Goal: Task Accomplishment & Management: Complete application form

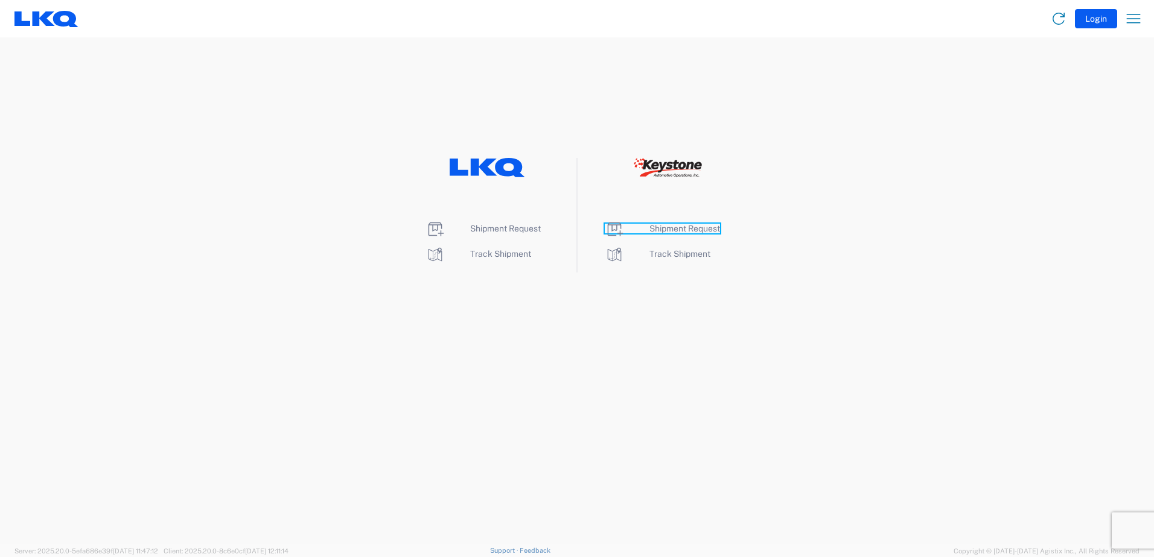
click at [654, 225] on span "Shipment Request" at bounding box center [684, 229] width 71 height 10
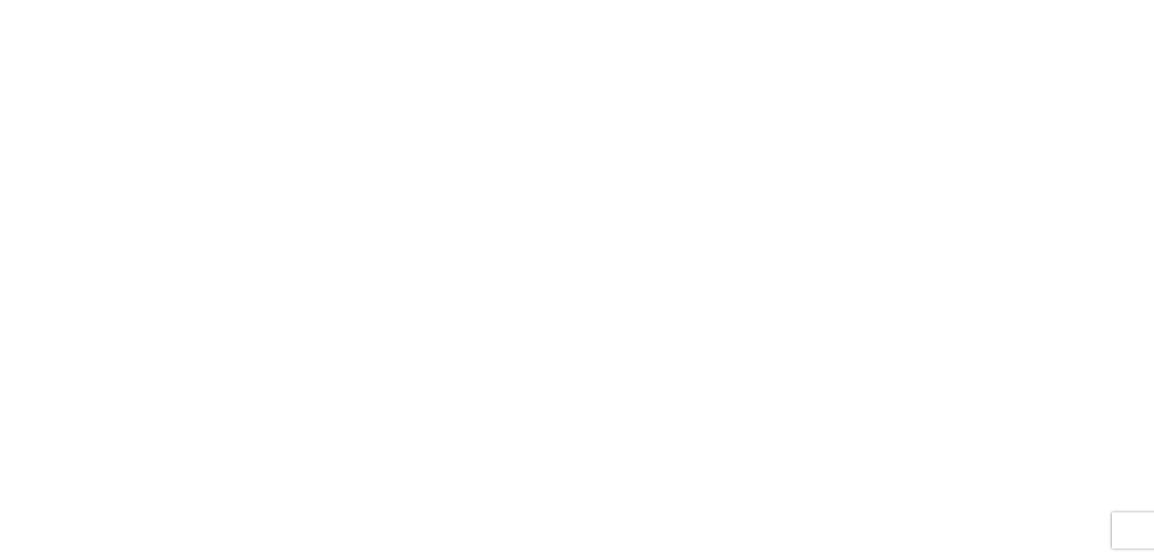
select select "FULL"
select select "LBS"
select select "IN"
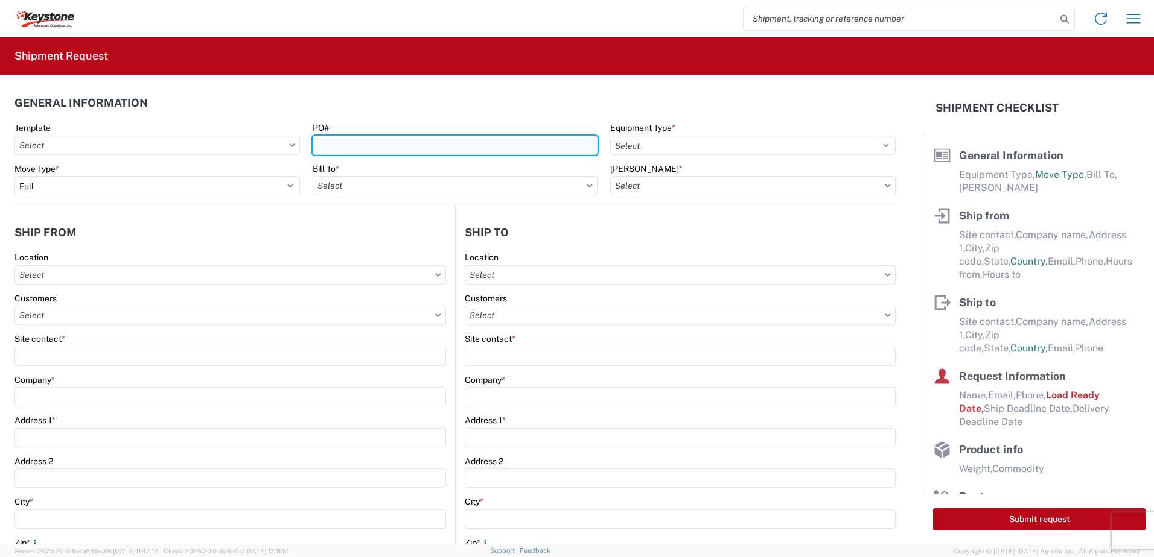
click at [389, 153] on input "PO#" at bounding box center [455, 145] width 285 height 19
type input "West Deptford 10-7-25"
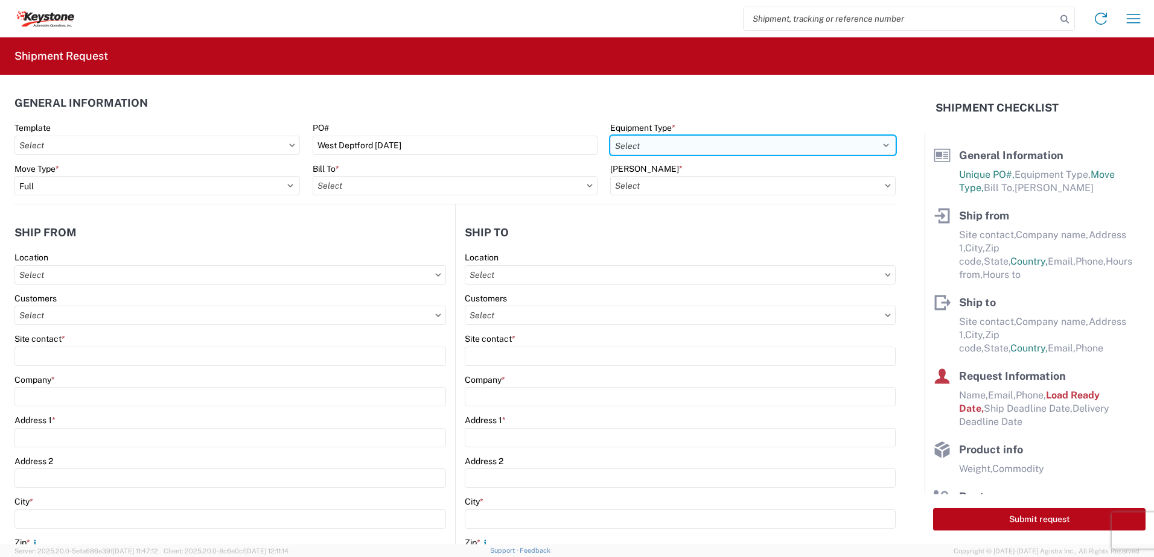
click at [692, 153] on select "Select 53’ Dry Van Flatbed Dropdeck (van) Lowboy (flatbed) Rail" at bounding box center [752, 145] width 285 height 19
select select "STDV"
click at [610, 136] on select "Select 53’ Dry Van Flatbed Dropdeck (van) Lowboy (flatbed) Rail" at bounding box center [752, 145] width 285 height 19
click at [453, 185] on input "text" at bounding box center [455, 185] width 285 height 19
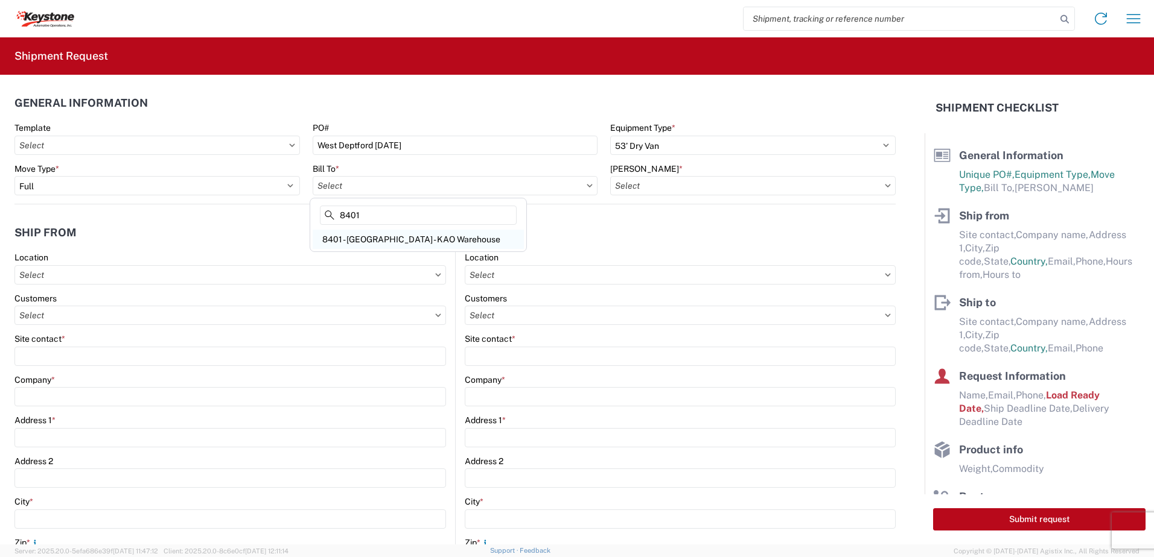
type input "8401"
click at [379, 232] on div "8401 - Exeter - KAO Warehouse" at bounding box center [418, 239] width 211 height 19
type input "8401 - Exeter - KAO Warehouse"
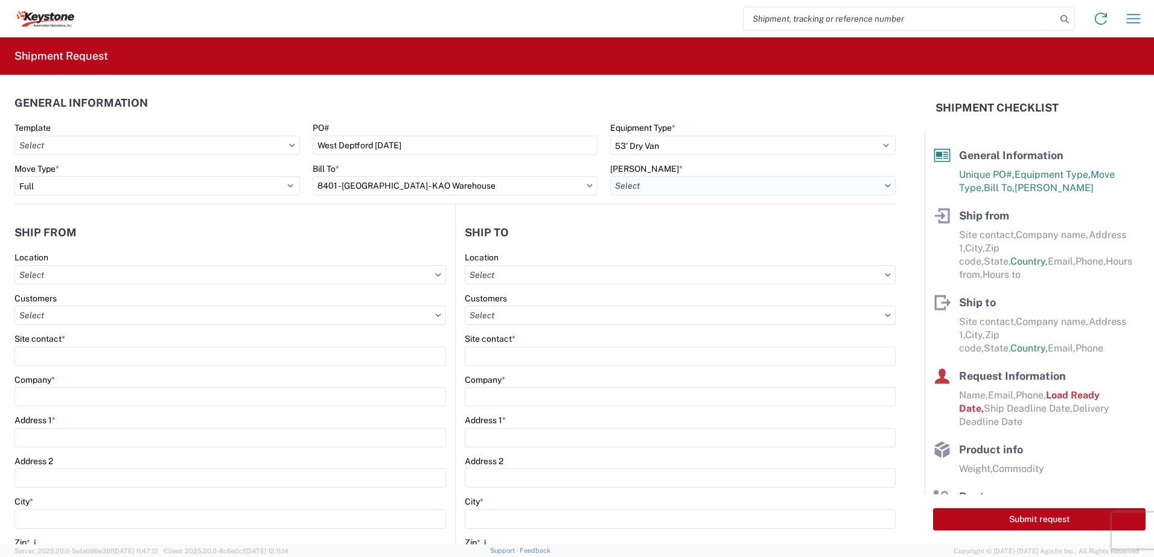
click at [700, 183] on input "text" at bounding box center [752, 185] width 285 height 19
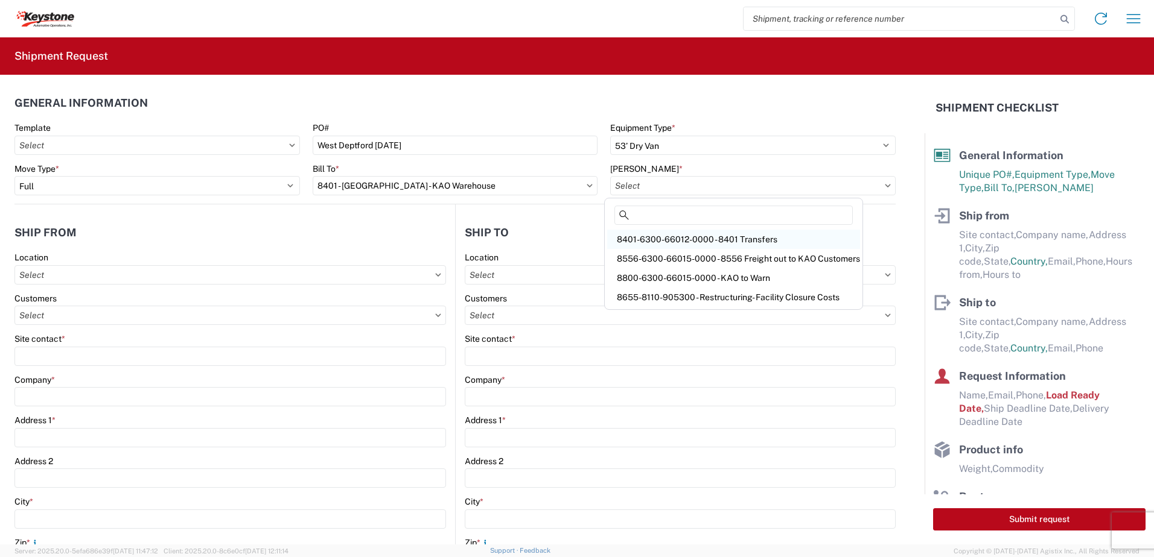
click at [681, 241] on div "8401-6300-66012-0000 - 8401 Transfers" at bounding box center [733, 239] width 253 height 19
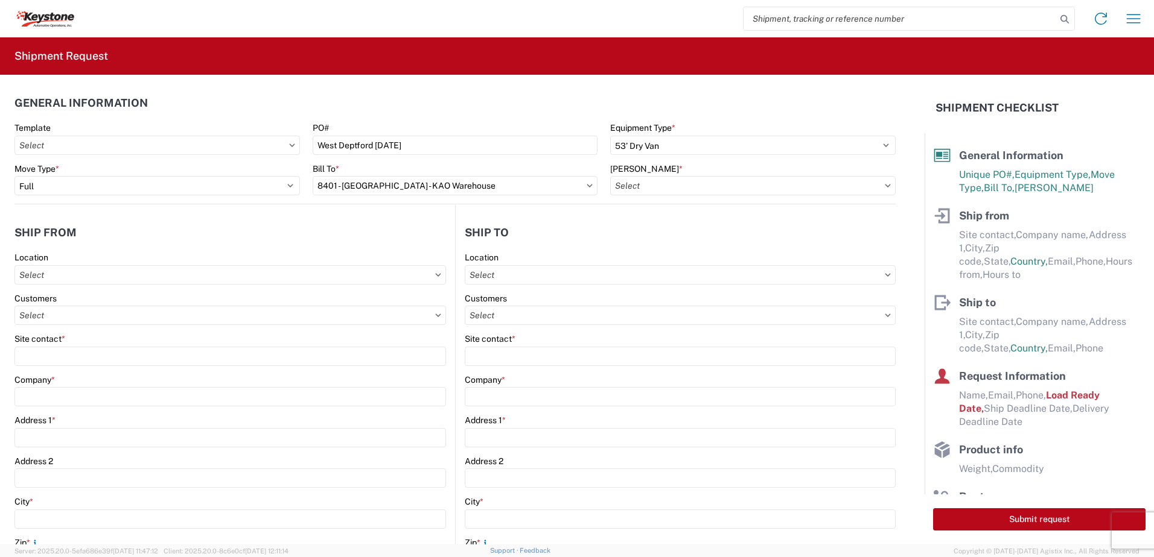
type input "8401-6300-66012-0000 - 8401 Transfers, 8401-6300-66012-0000 - 8401 Transfers"
click at [274, 267] on input "text" at bounding box center [229, 274] width 431 height 19
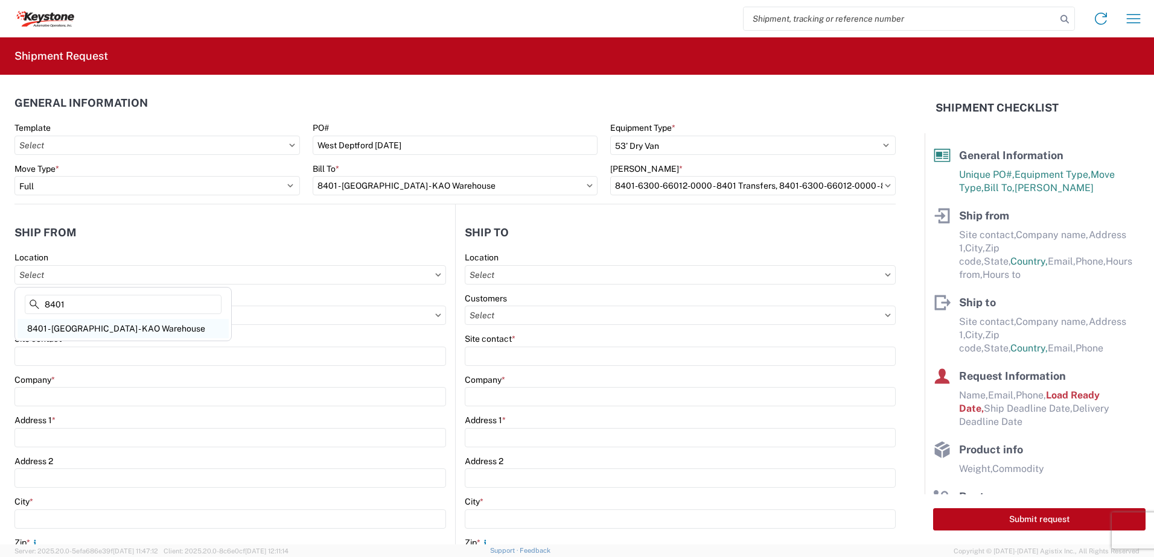
type input "8401"
click at [131, 332] on div "8401 - Exeter - KAO Warehouse" at bounding box center [122, 328] width 211 height 19
type input "8401 - Exeter - KAO Warehouse"
type input "KAO"
type input "68 Slocum Ave"
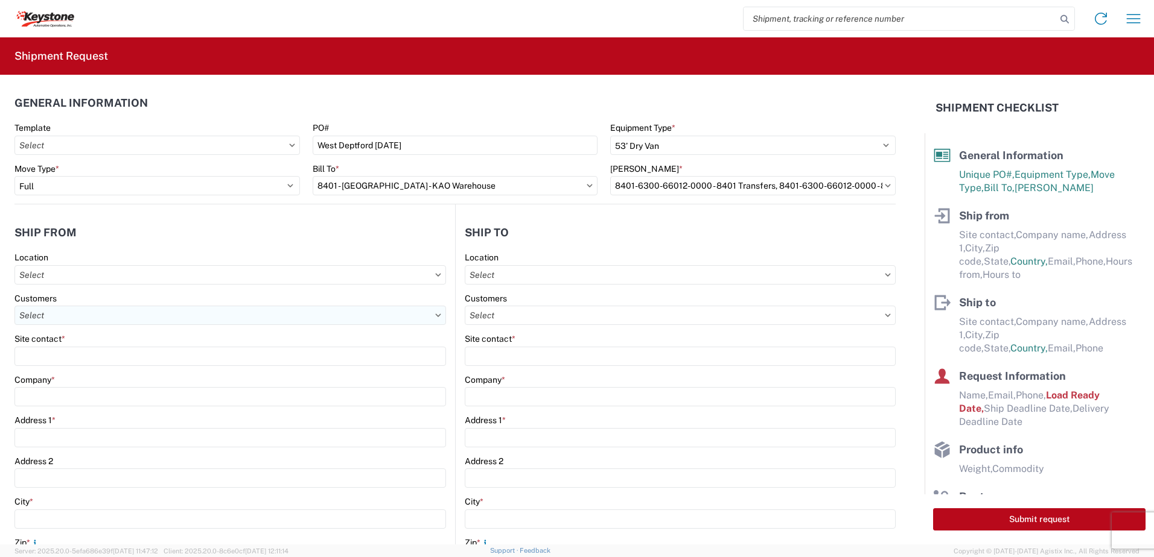
type input "Exeter"
type input "18643"
select select "PA"
select select "US"
type input "07:00"
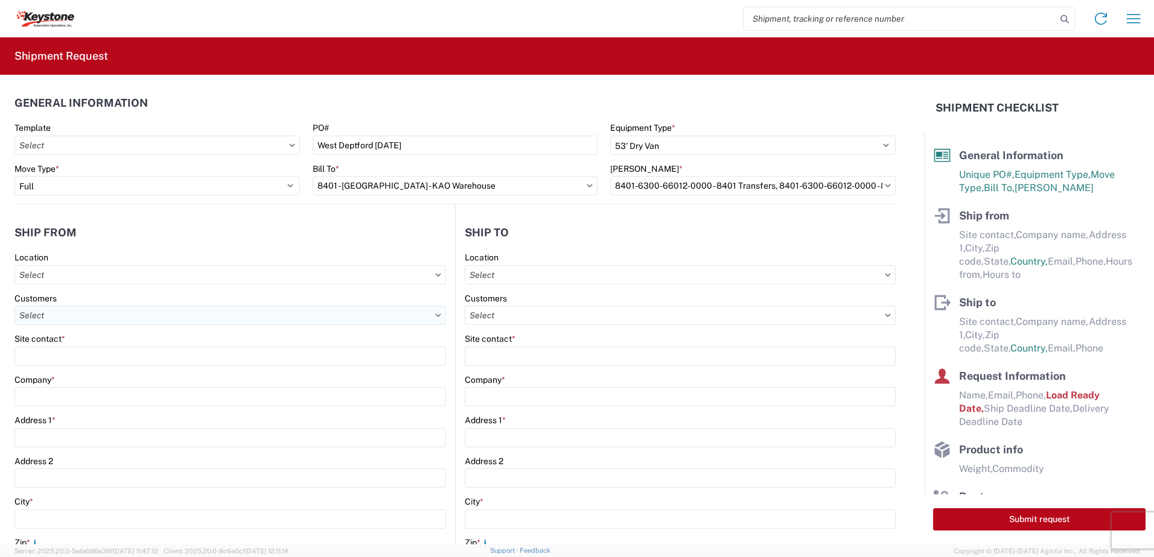
type input "17:00"
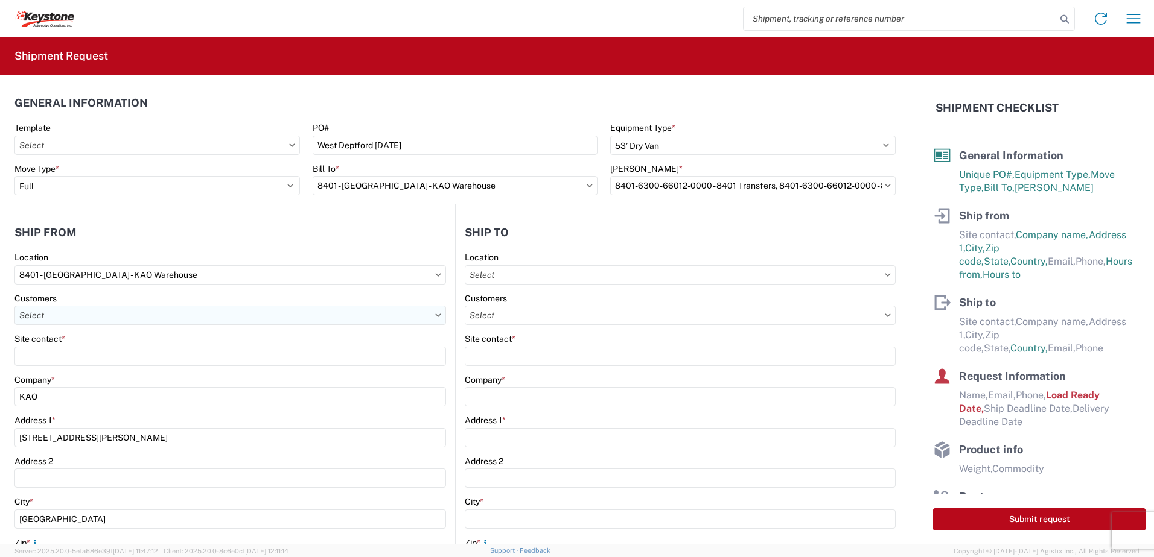
click at [75, 316] on input "text" at bounding box center [229, 315] width 431 height 19
click at [218, 220] on header "Ship from" at bounding box center [234, 232] width 440 height 27
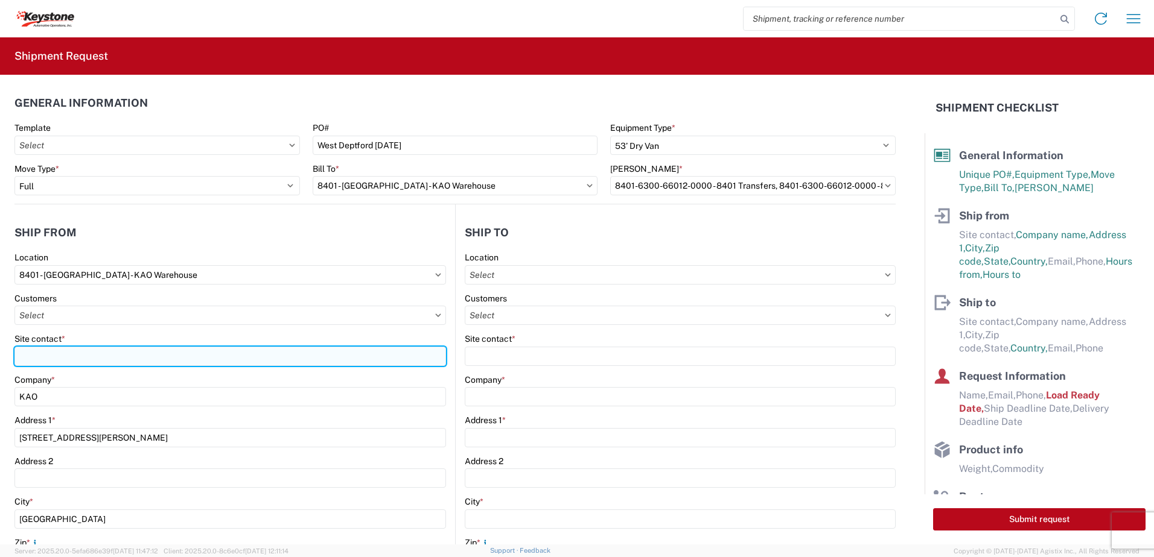
click at [77, 357] on input "Site contact *" at bounding box center [229, 356] width 431 height 19
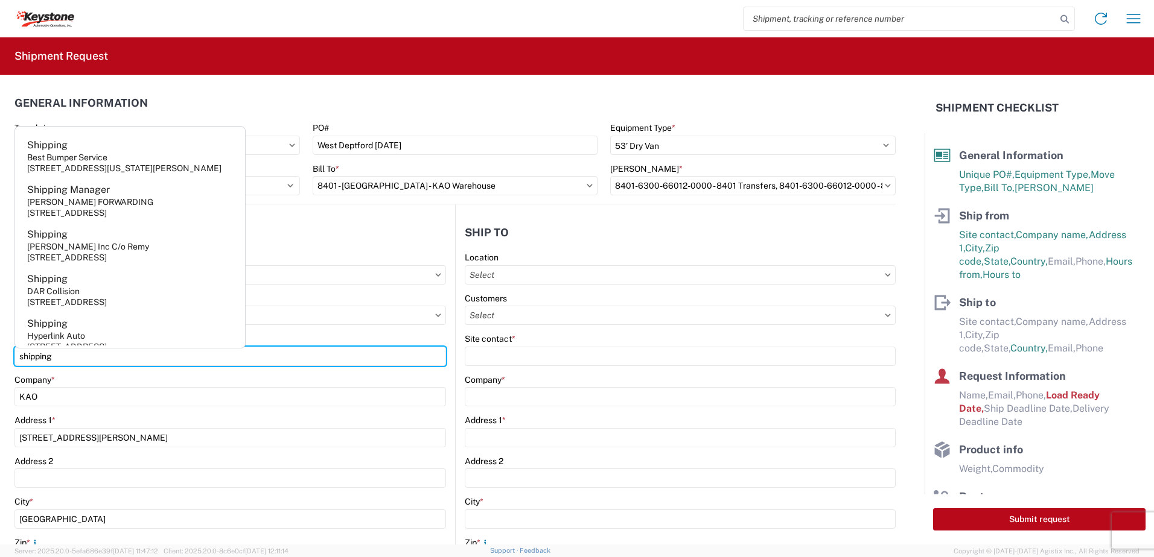
type input "shipping"
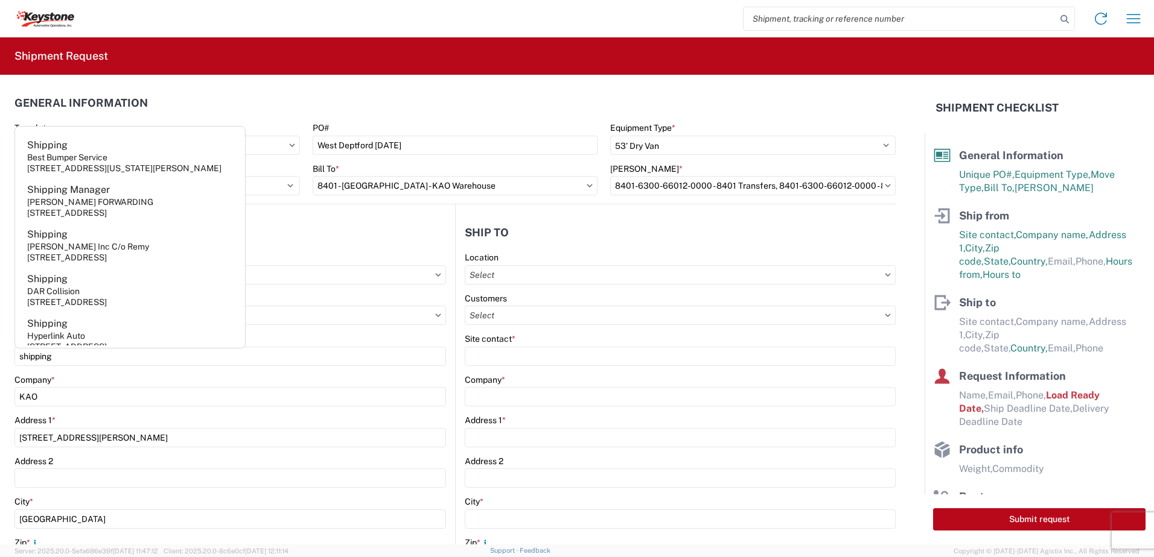
click at [299, 223] on header "Ship from" at bounding box center [234, 232] width 440 height 27
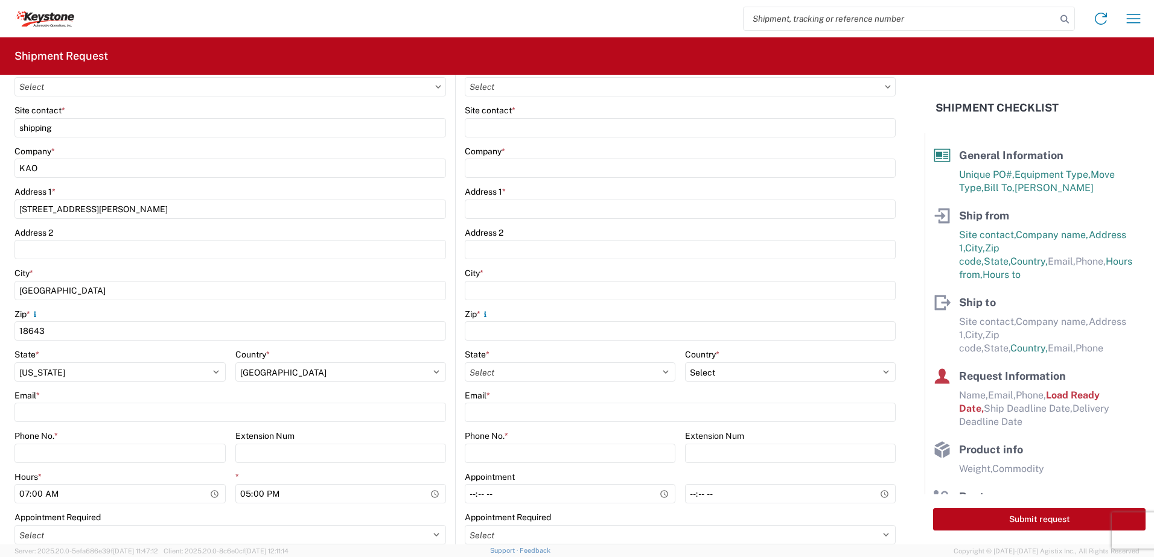
scroll to position [302, 0]
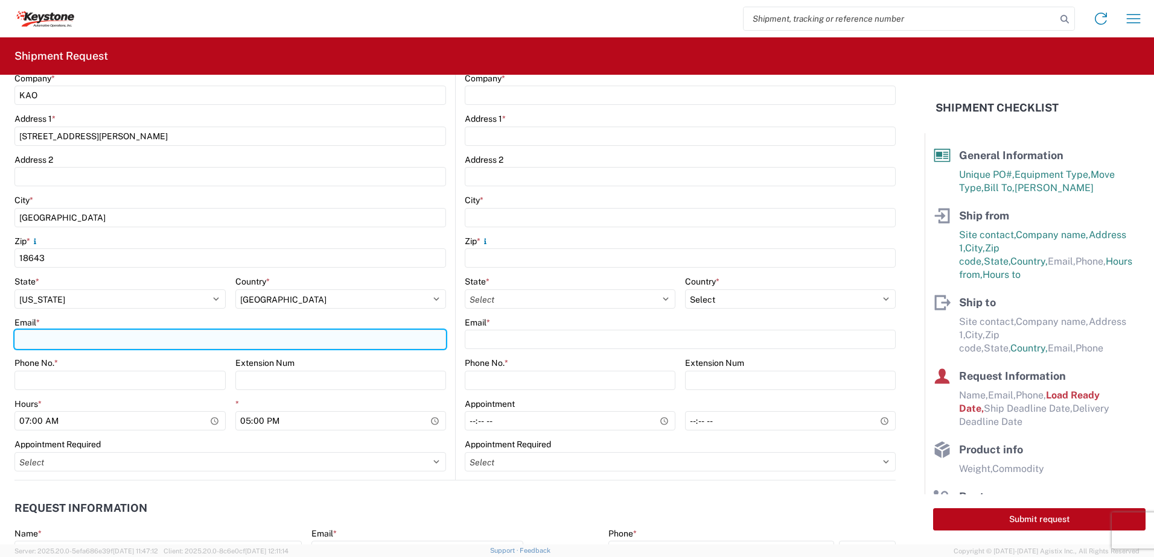
click at [75, 338] on input "Email *" at bounding box center [229, 339] width 431 height 19
type input "ptsweder@lkqcorp.com"
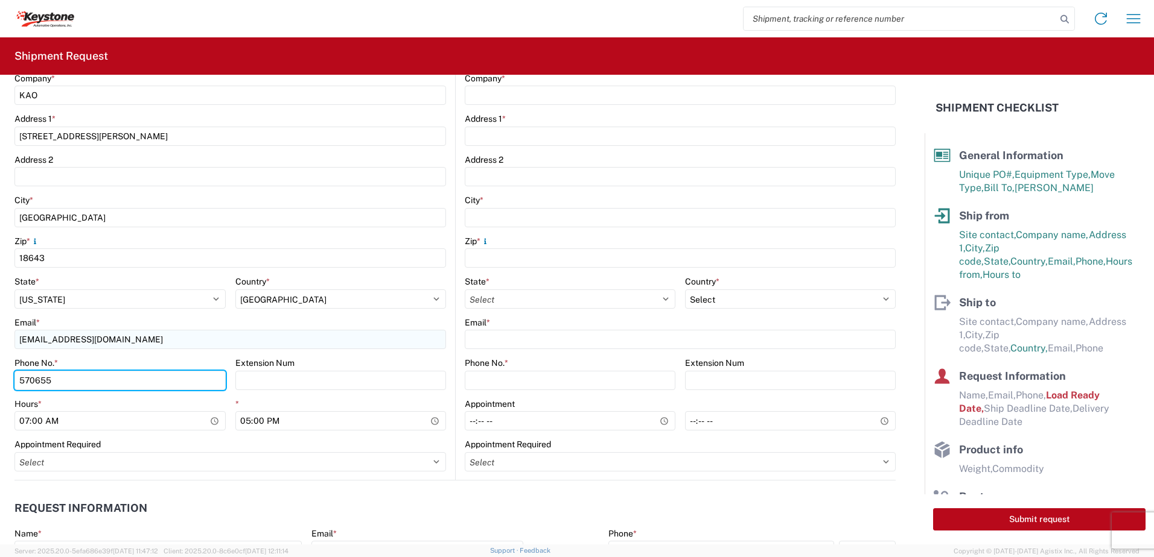
type input "5706554514"
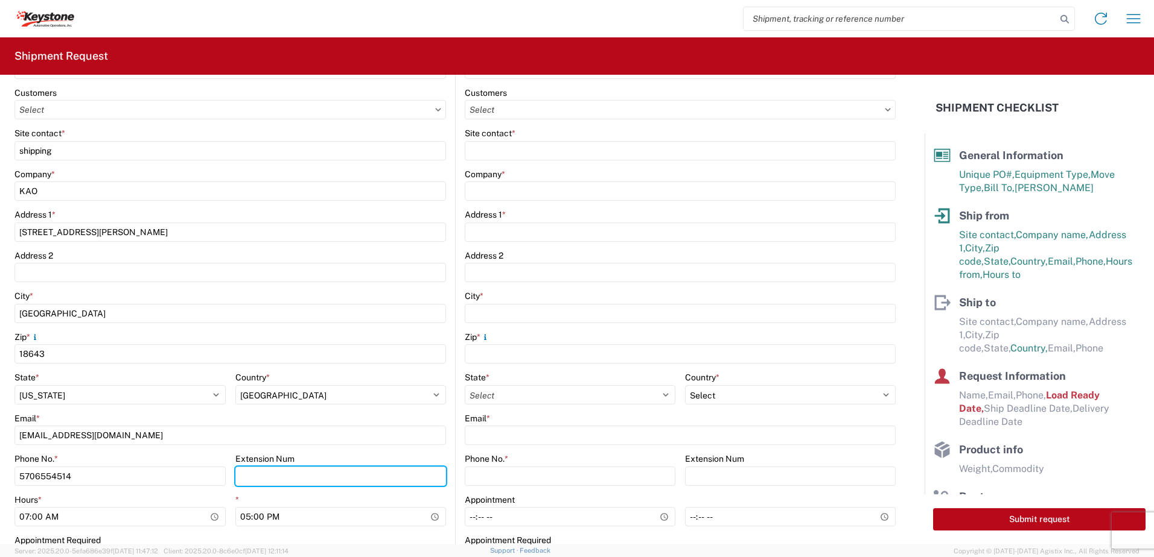
scroll to position [0, 0]
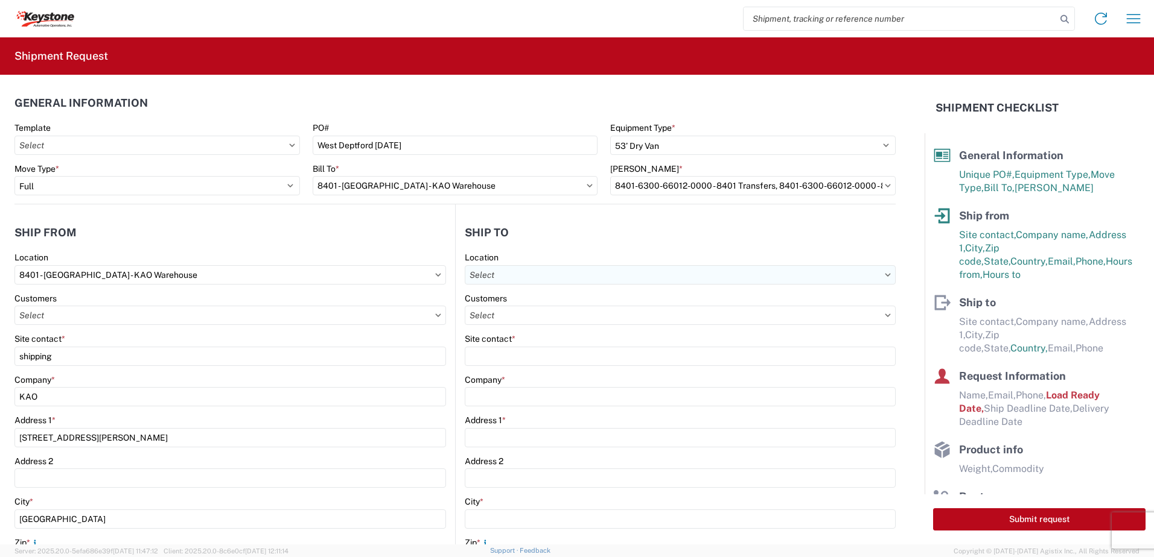
click at [506, 273] on input "text" at bounding box center [680, 274] width 431 height 19
type input "8470"
click at [576, 331] on div "8470 - West Deptford, NJ - KAO Logistics" at bounding box center [598, 328] width 270 height 19
type input "8470 - West Deptford, NJ - KAO Logistics"
type input "KAO"
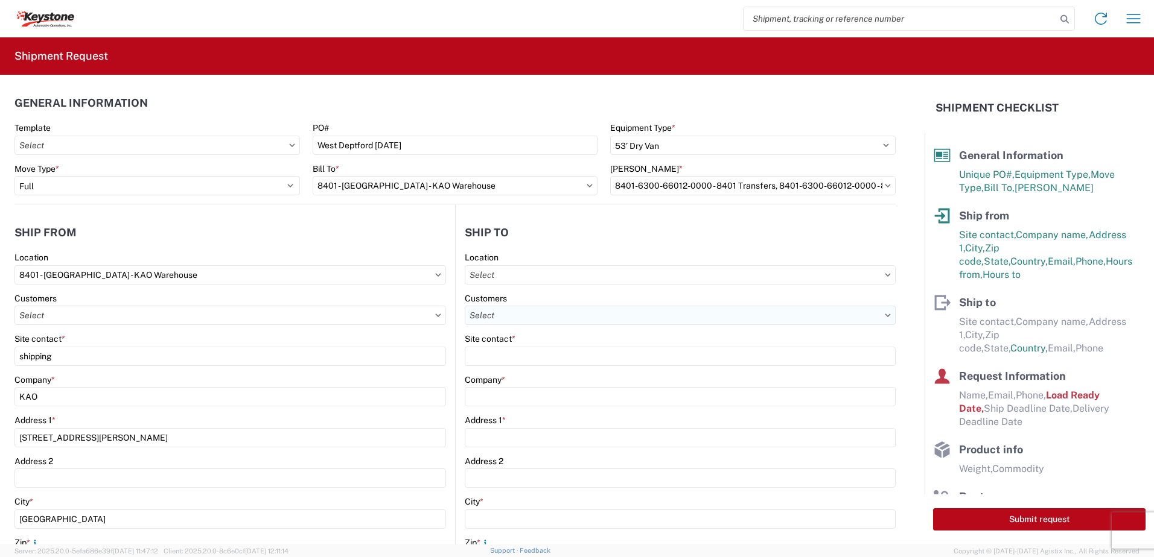
type input "39 Phoenix Dr"
type input "West Deptford"
type input "08086"
select select "US"
type input "07:00"
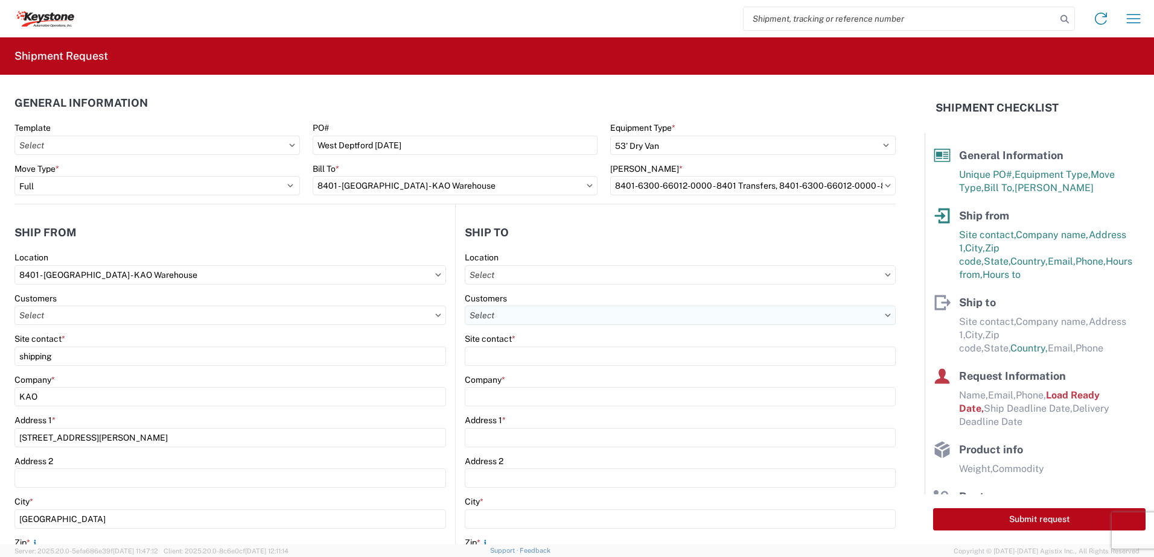
type input "17:00"
select select
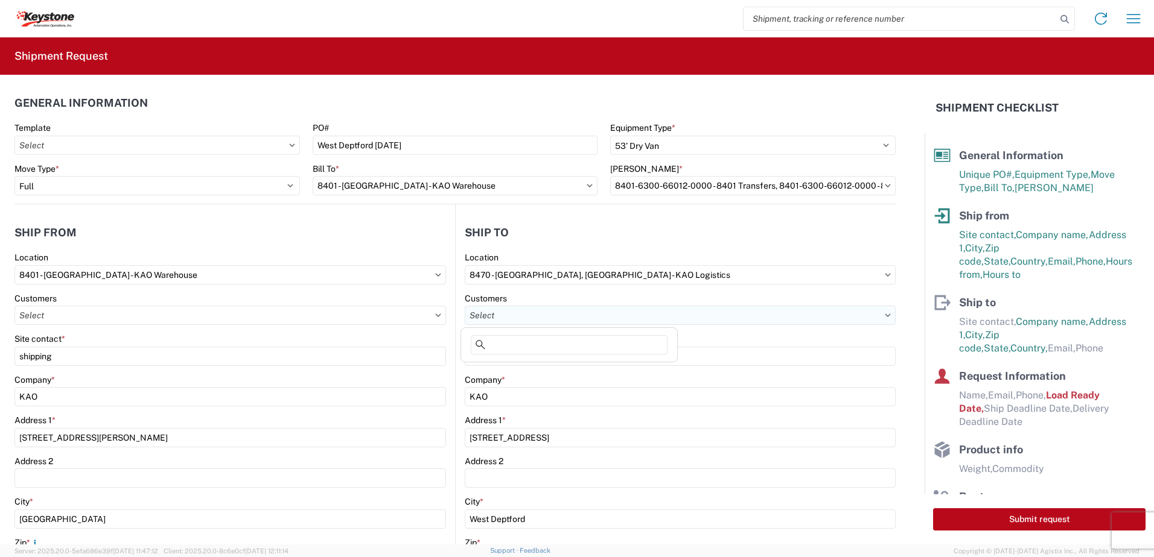
click at [527, 316] on input "text" at bounding box center [680, 315] width 431 height 19
click at [593, 235] on header "Ship to" at bounding box center [676, 232] width 440 height 27
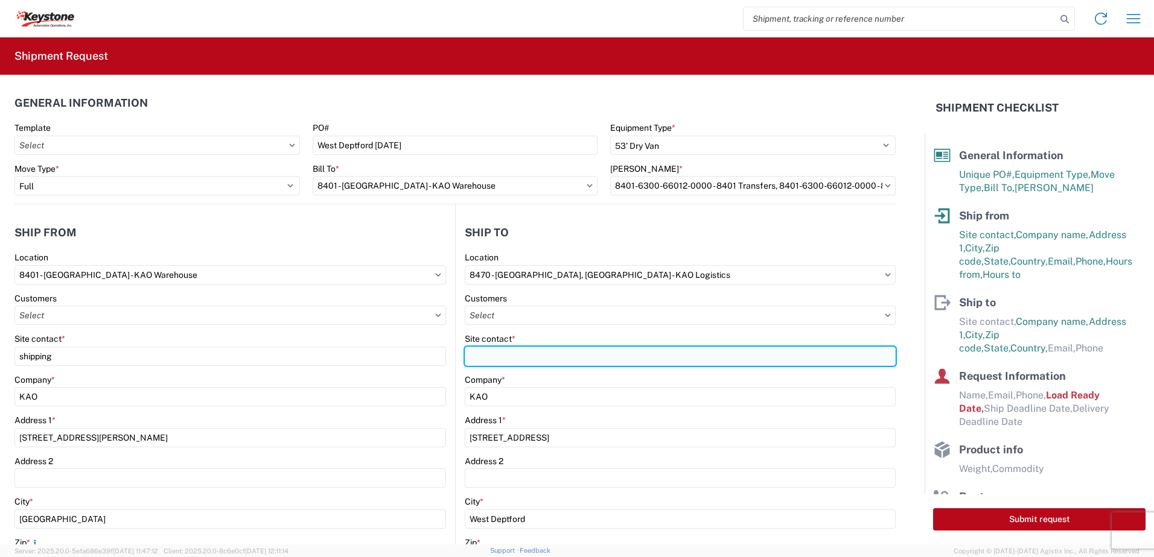
click at [521, 357] on input "Site contact *" at bounding box center [680, 356] width 431 height 19
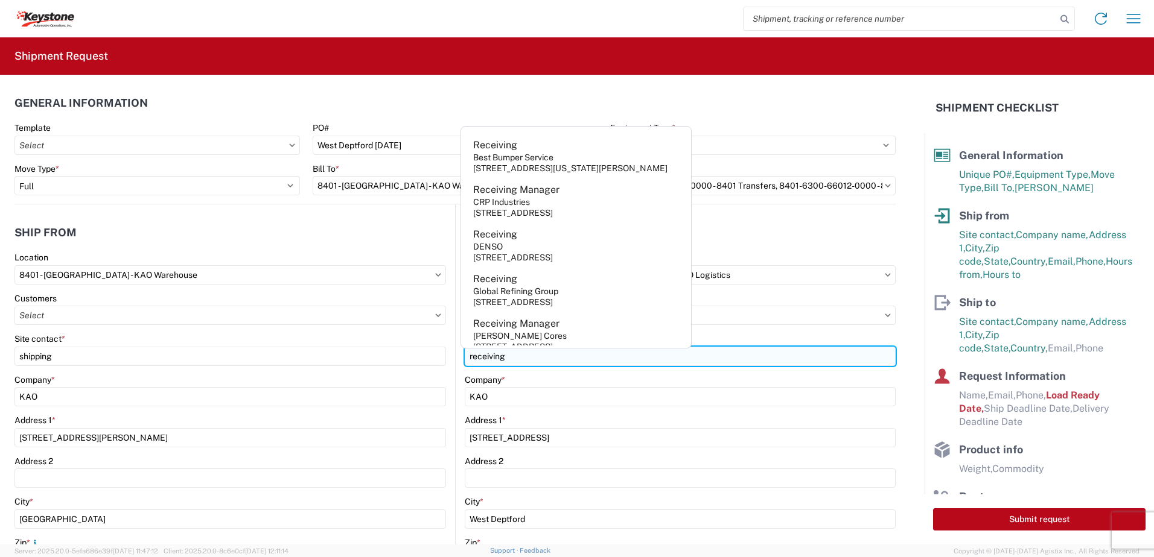
type input "receiving"
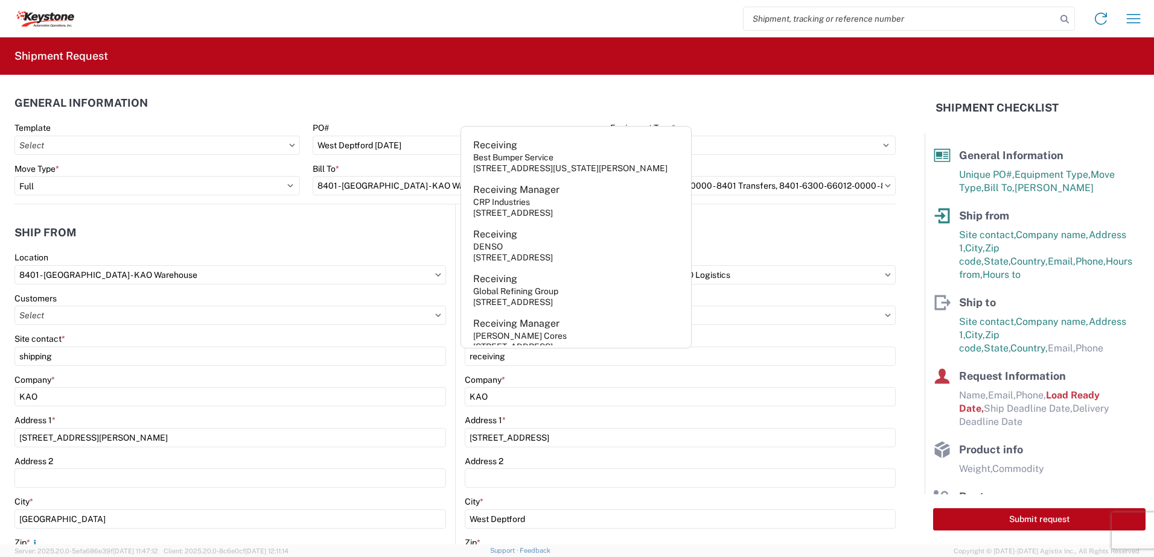
drag, startPoint x: 521, startPoint y: 357, endPoint x: 761, endPoint y: 243, distance: 266.4
click at [761, 243] on header "Ship to" at bounding box center [676, 232] width 440 height 27
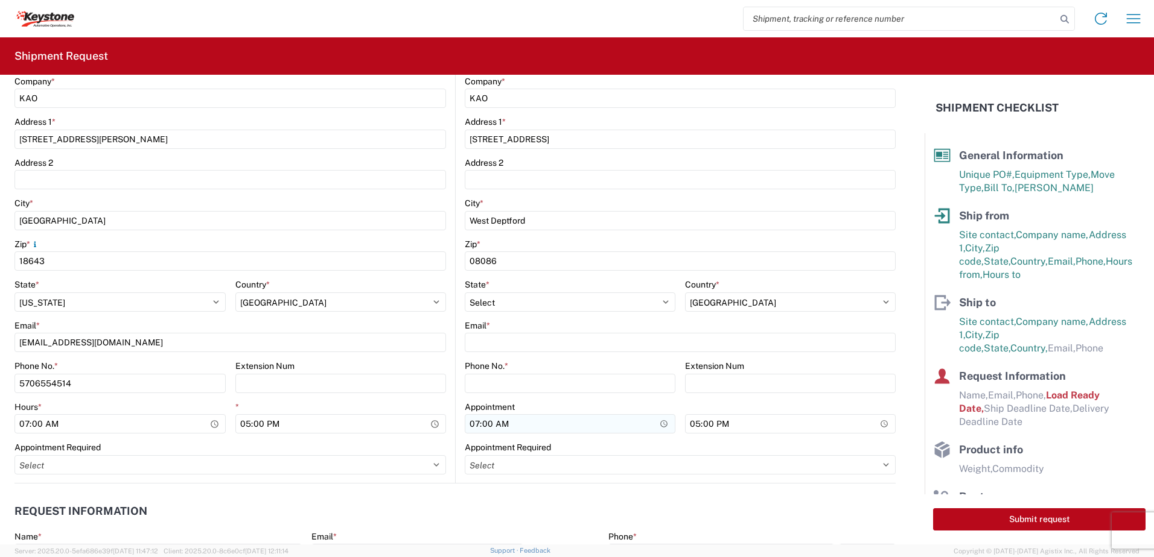
scroll to position [302, 0]
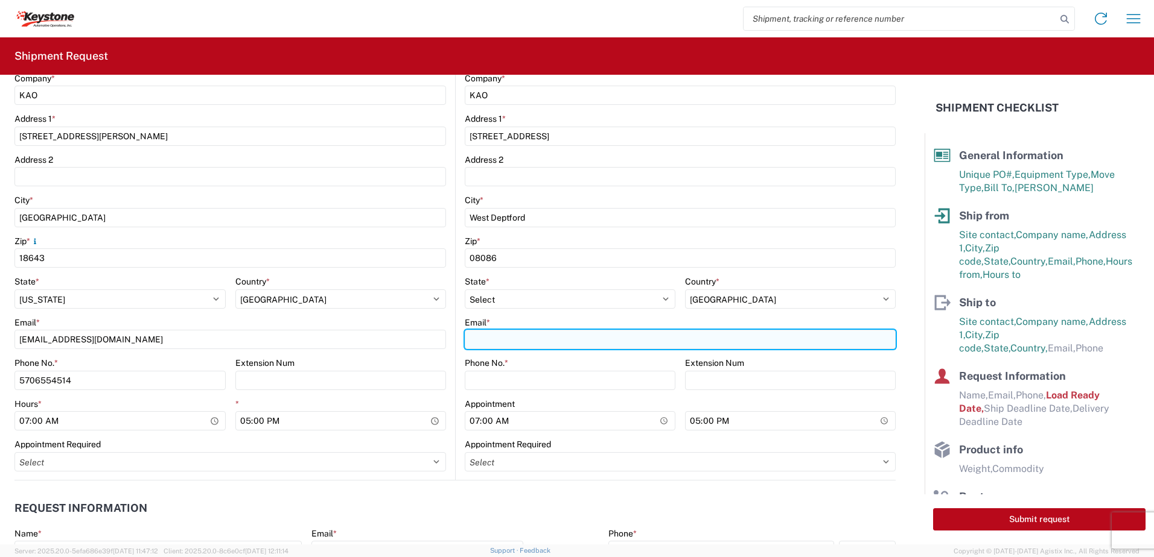
click at [507, 344] on input "Email *" at bounding box center [680, 339] width 431 height 19
type input "ptsweder@lkqcorp.com"
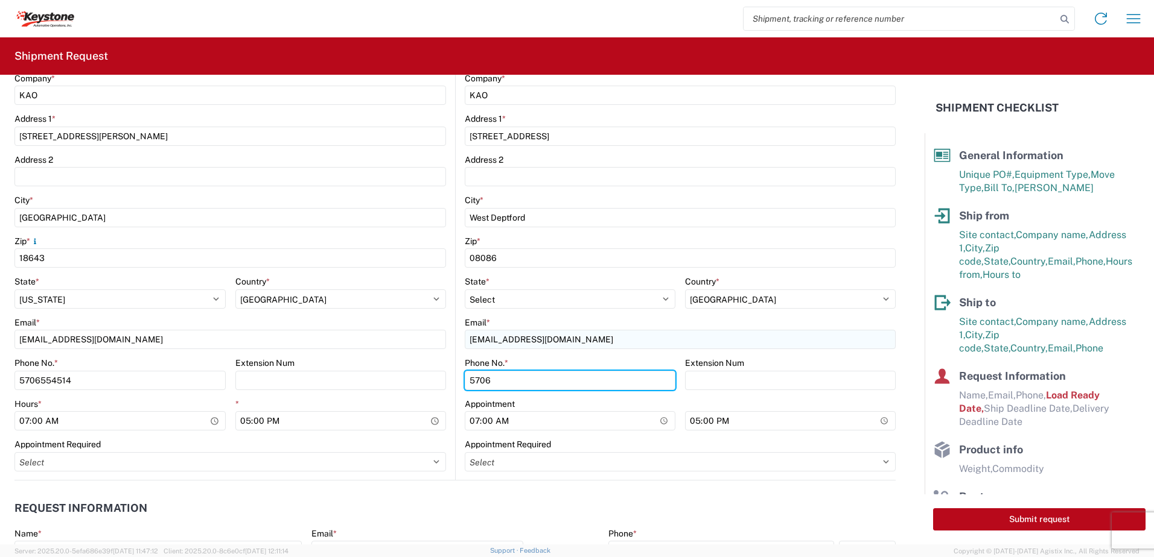
type input "5706554514"
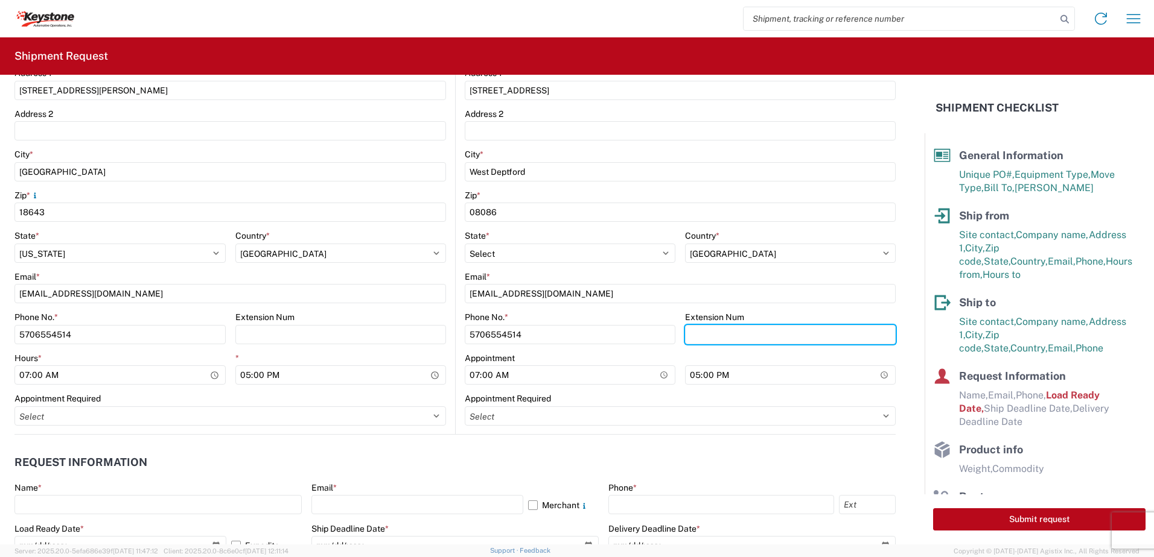
scroll to position [483, 0]
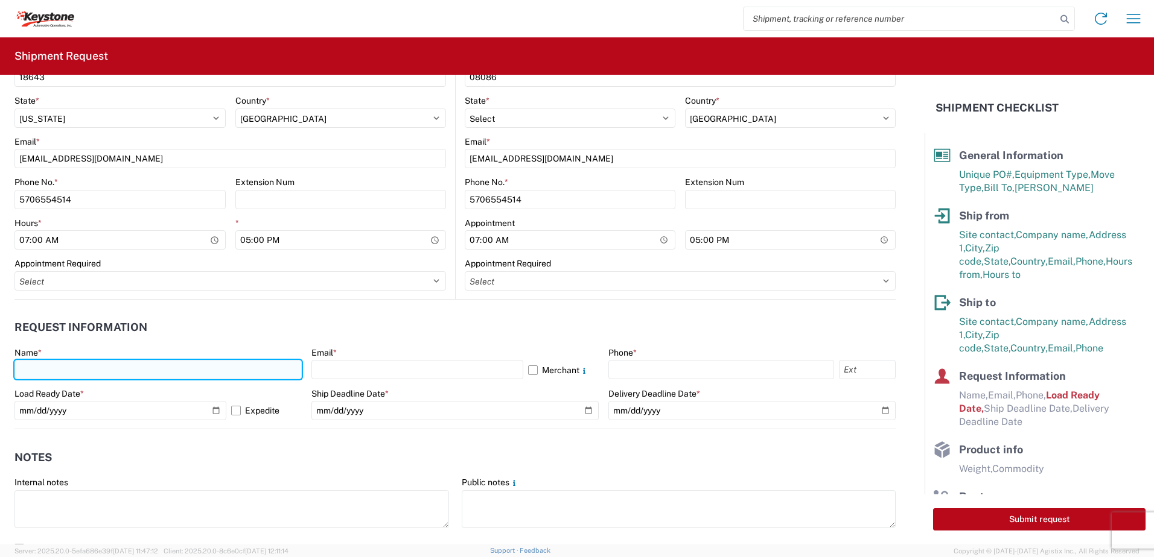
click at [130, 369] on input "text" at bounding box center [157, 369] width 287 height 19
type input "Paul Sweder"
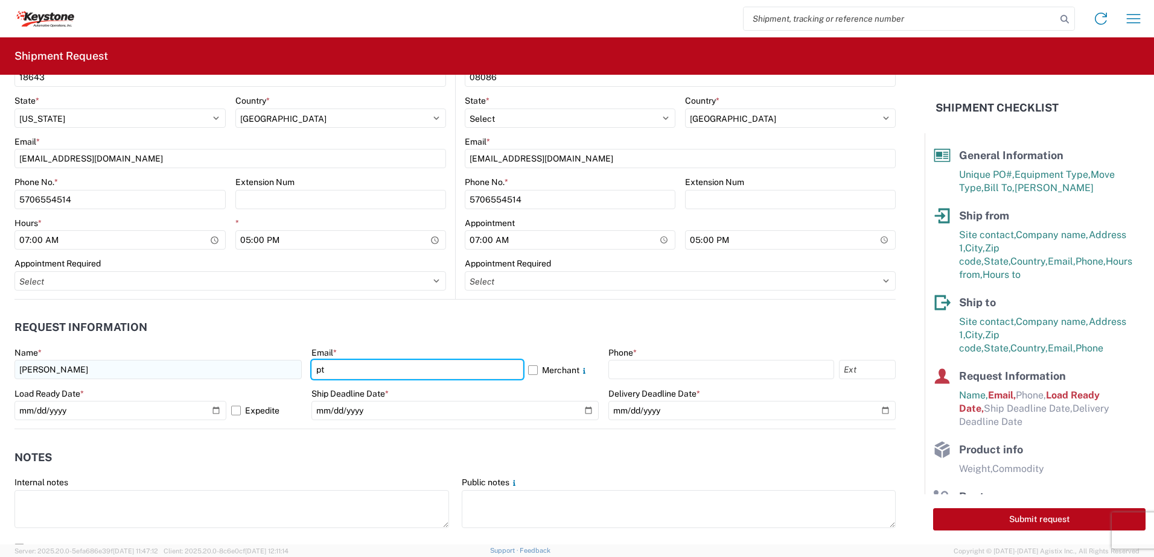
type input "ptsweder@lkqcorp.com"
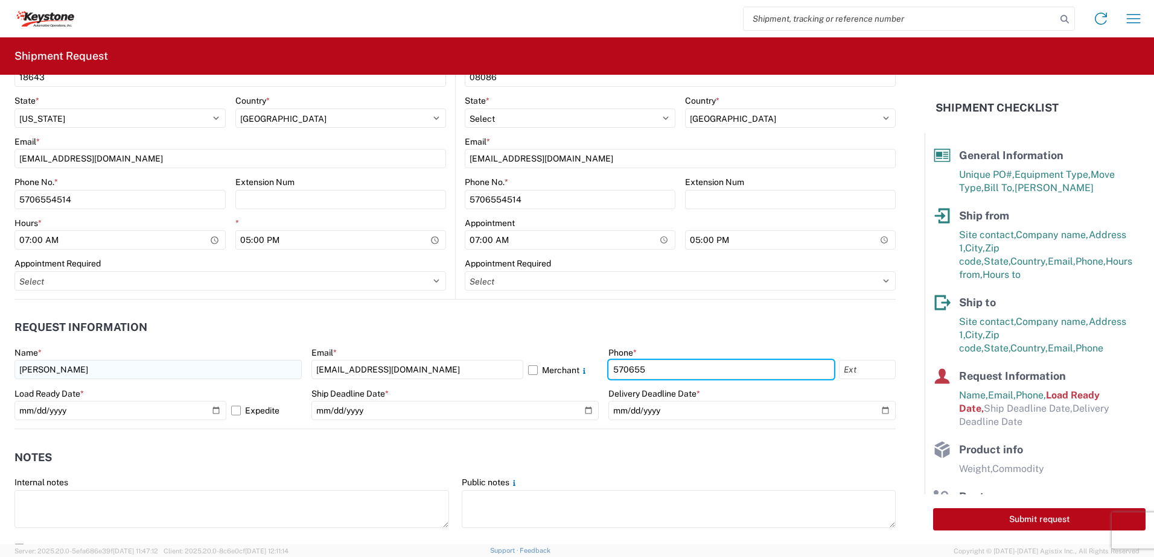
type input "5706554514"
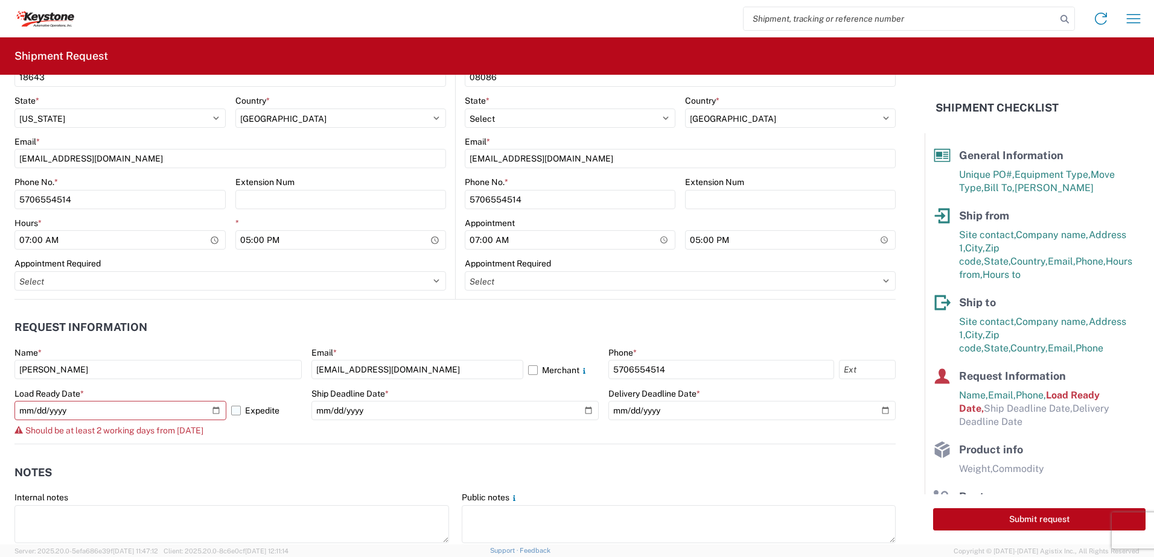
click at [235, 414] on label "Expedite" at bounding box center [266, 410] width 71 height 19
click at [0, 0] on input "Expedite" at bounding box center [0, 0] width 0 height 0
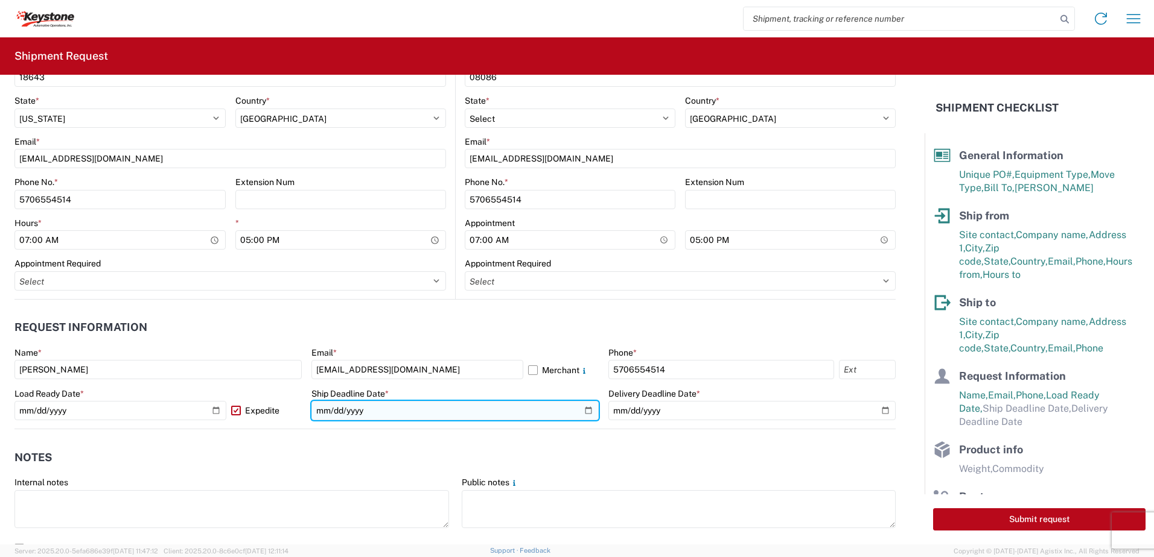
click at [585, 411] on input "date" at bounding box center [454, 410] width 287 height 19
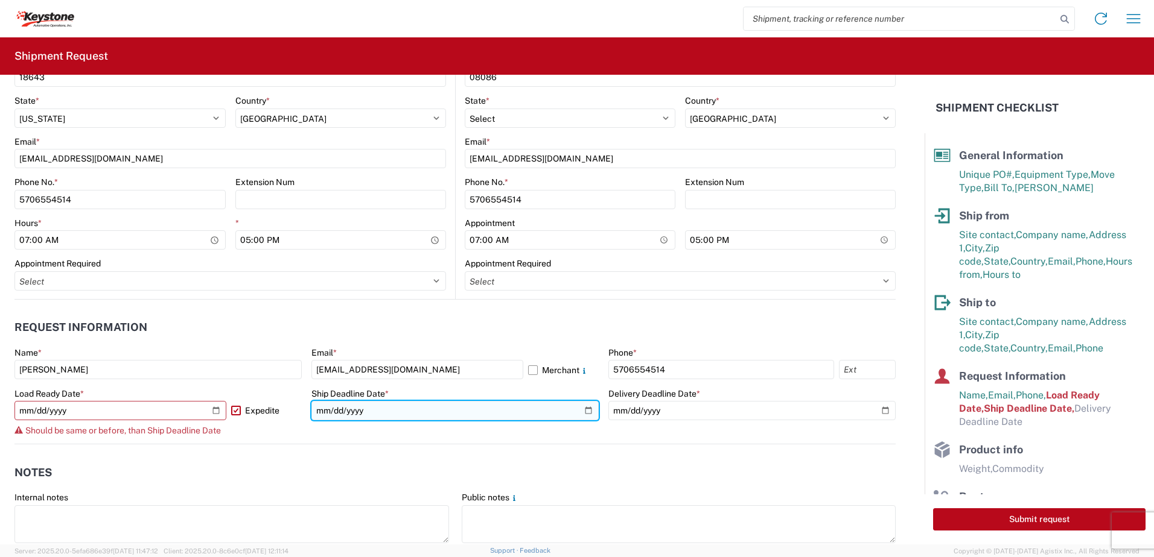
click at [585, 410] on input "2025-10-08" at bounding box center [454, 410] width 287 height 19
type input "2025-10-09"
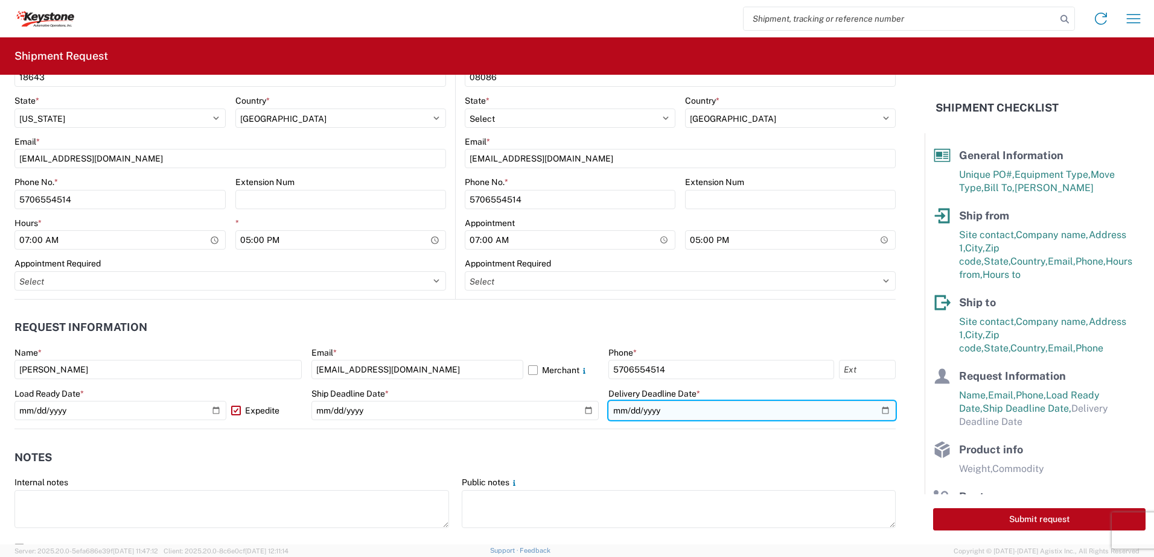
click at [874, 411] on input "date" at bounding box center [751, 410] width 287 height 19
type input "2025-10-08"
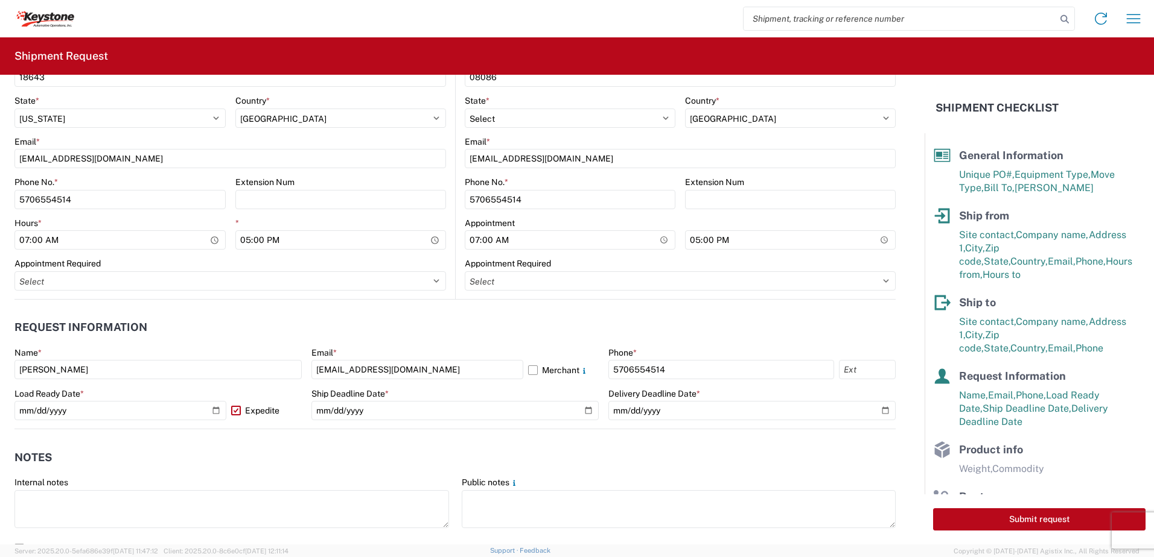
click at [367, 459] on header "Notes" at bounding box center [454, 457] width 881 height 27
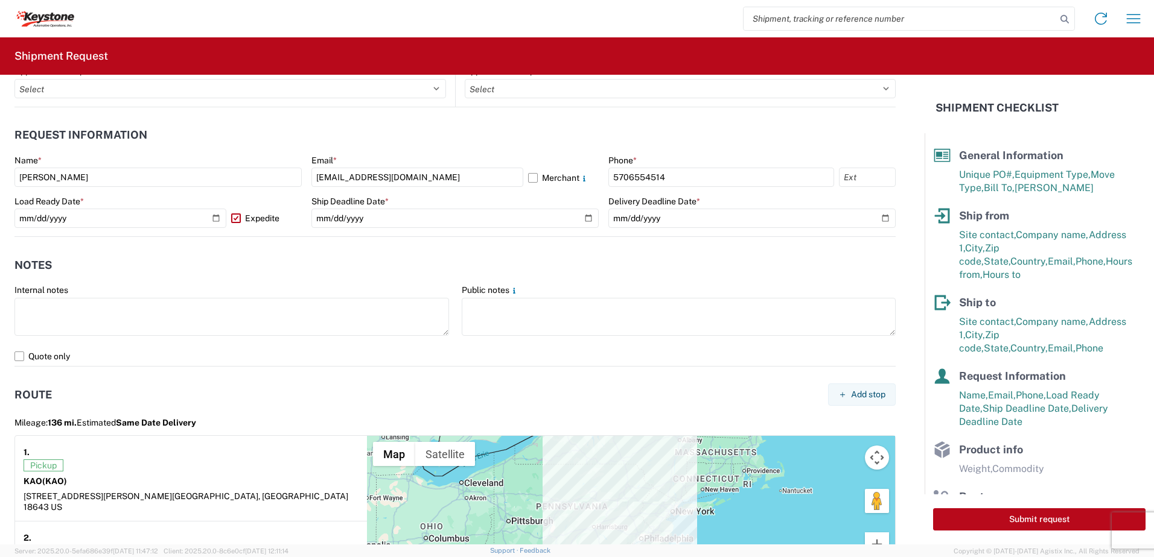
scroll to position [724, 0]
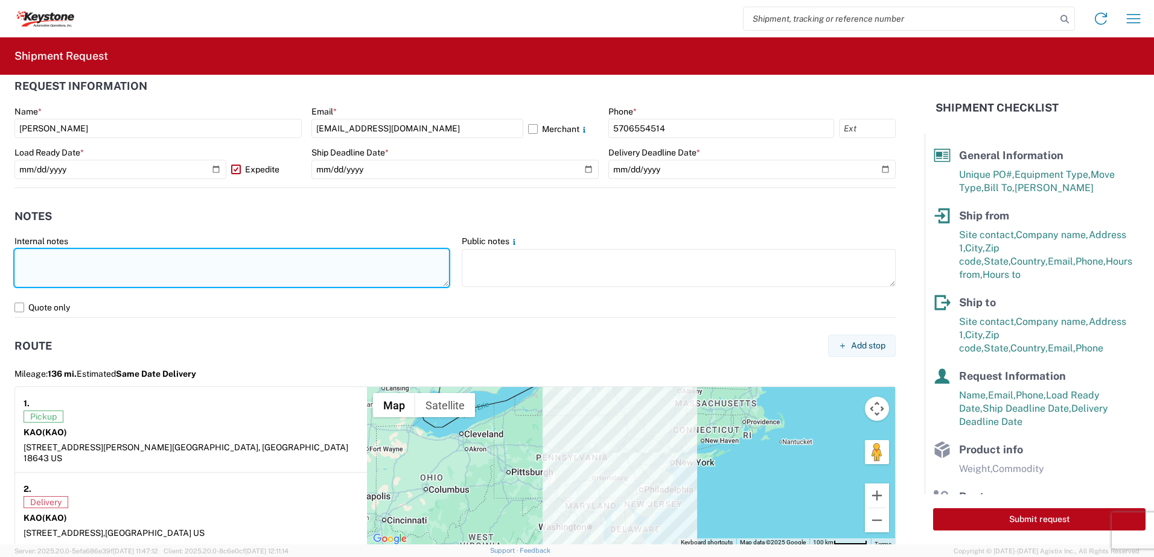
click at [133, 268] on textarea at bounding box center [231, 268] width 434 height 38
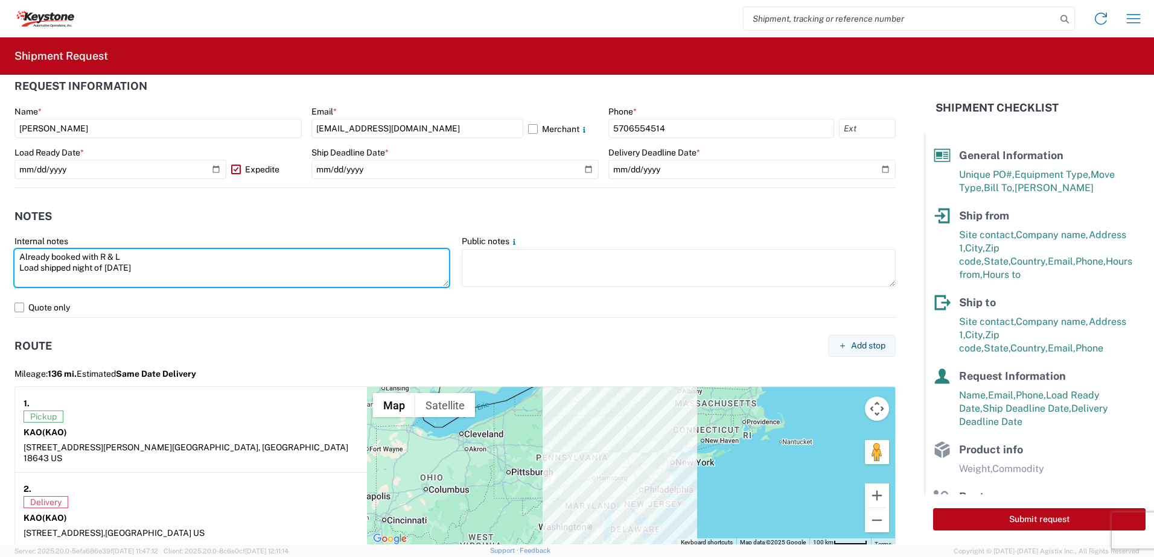
type textarea "Already booked with R & L Load shipped night of 10-7-25"
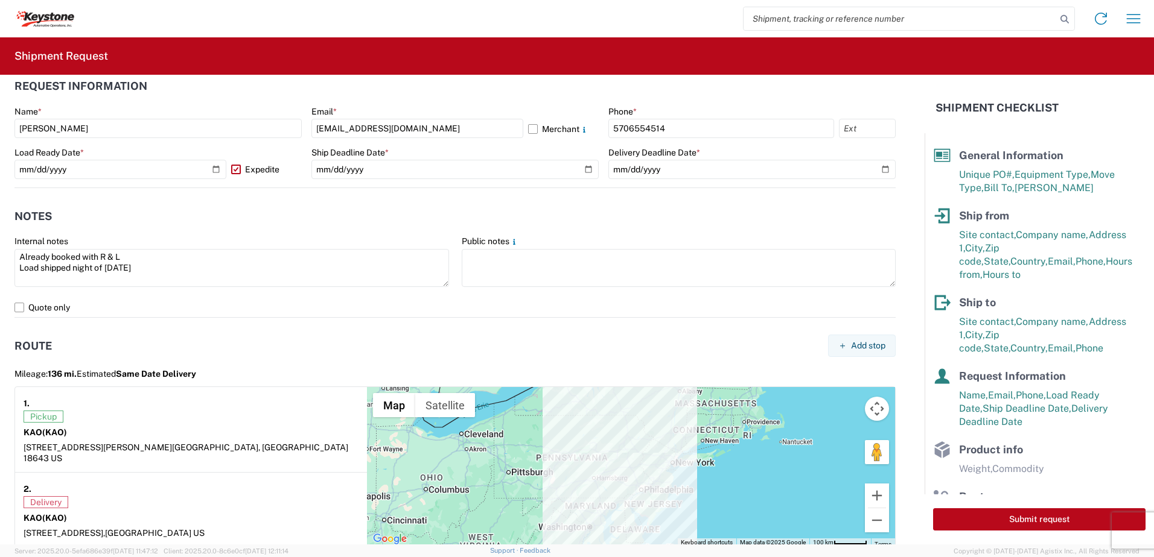
click at [255, 327] on agx-route "Route Add stop Mileage: 136 mi. Estimated Same Date Delivery 1. Pickup KAO (KAO…" at bounding box center [454, 433] width 881 height 230
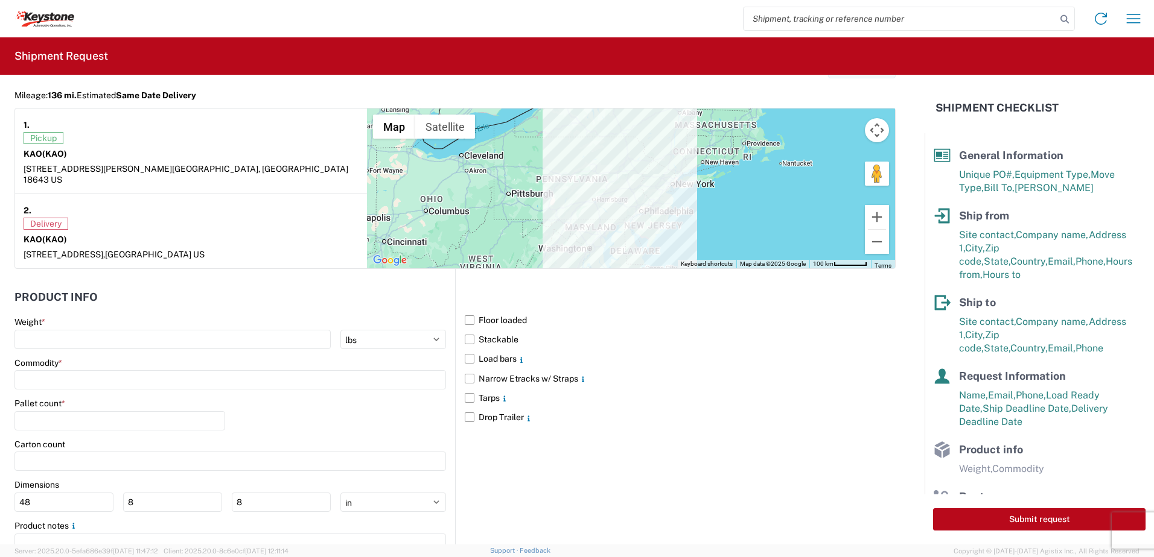
scroll to position [1049, 0]
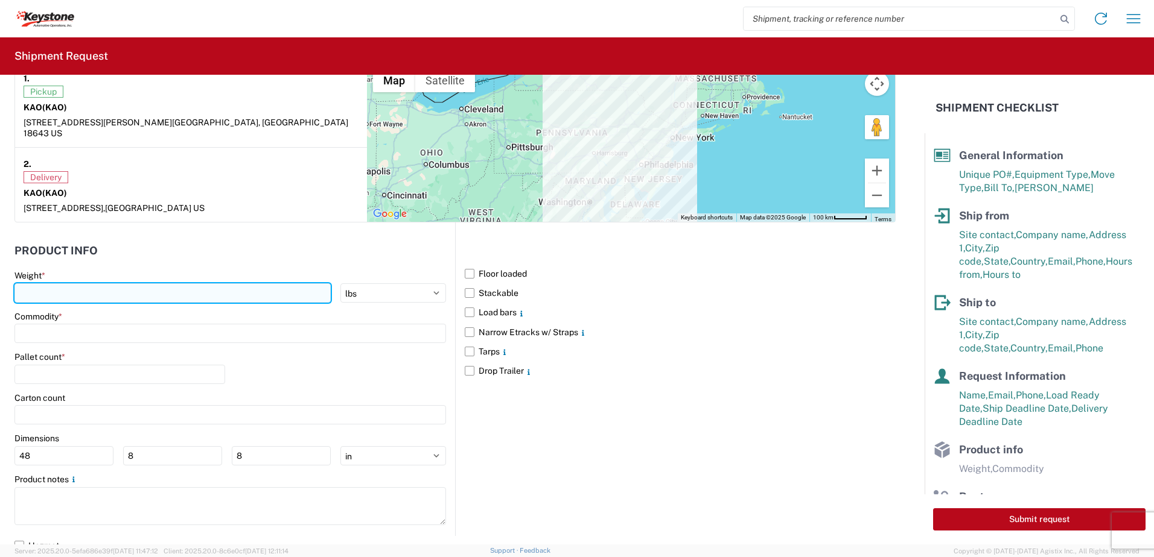
click at [66, 284] on input "number" at bounding box center [172, 293] width 316 height 19
type input "28000"
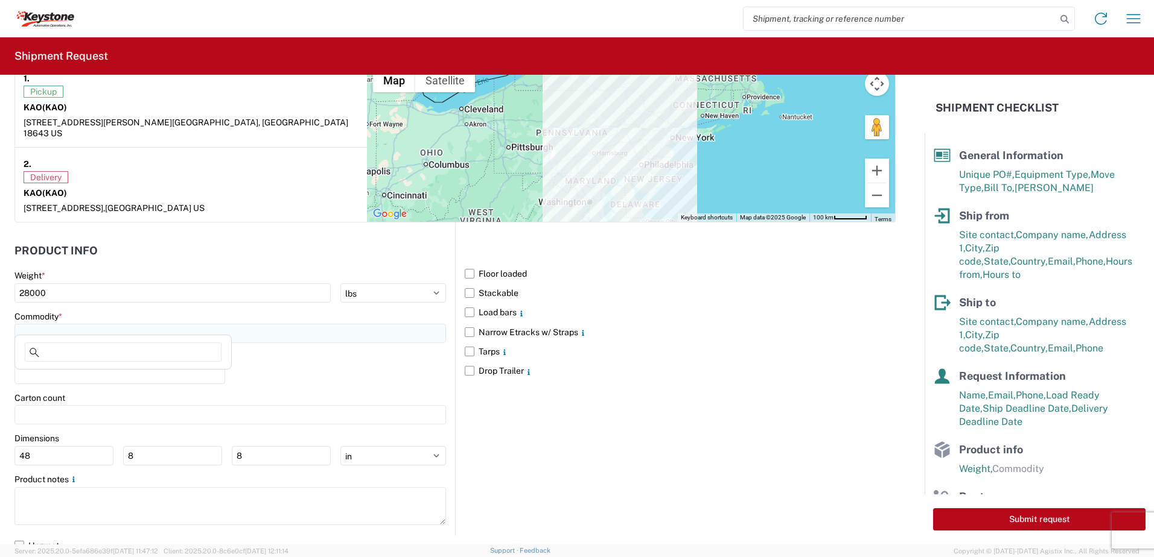
click at [56, 324] on input at bounding box center [229, 333] width 431 height 19
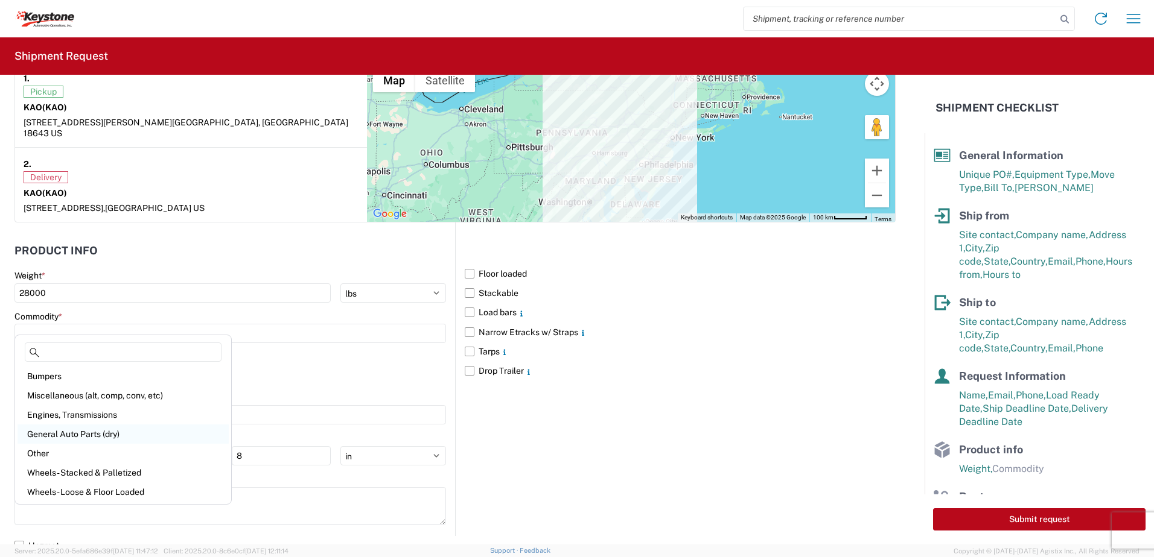
click at [95, 433] on div "General Auto Parts (dry)" at bounding box center [122, 434] width 211 height 19
type input "General Auto Parts (dry)"
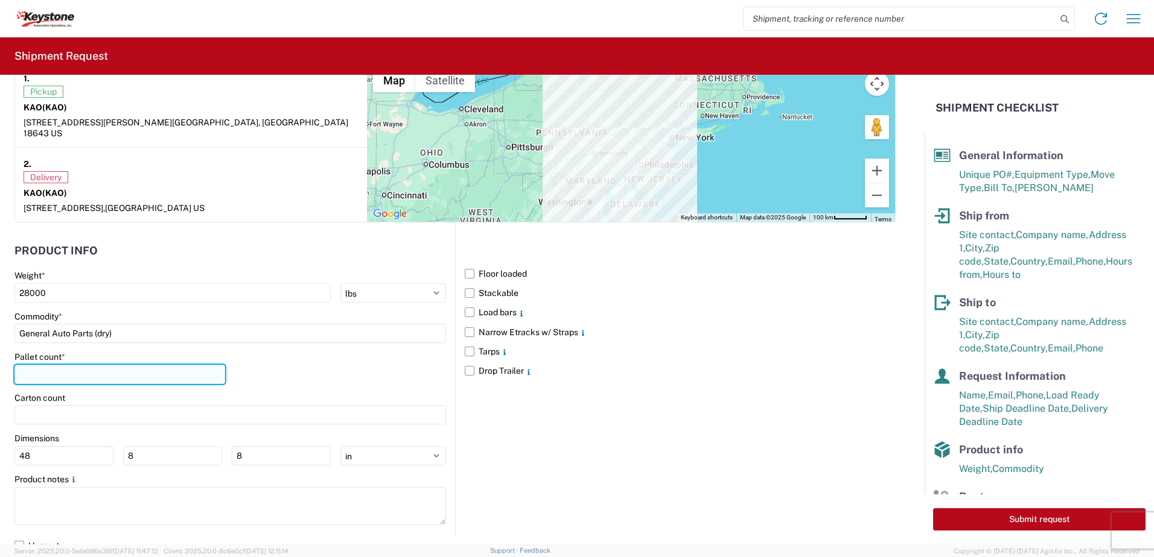
click at [72, 366] on input "number" at bounding box center [119, 374] width 211 height 19
type input "20"
click at [268, 373] on div "Pallet count * 20" at bounding box center [229, 372] width 431 height 41
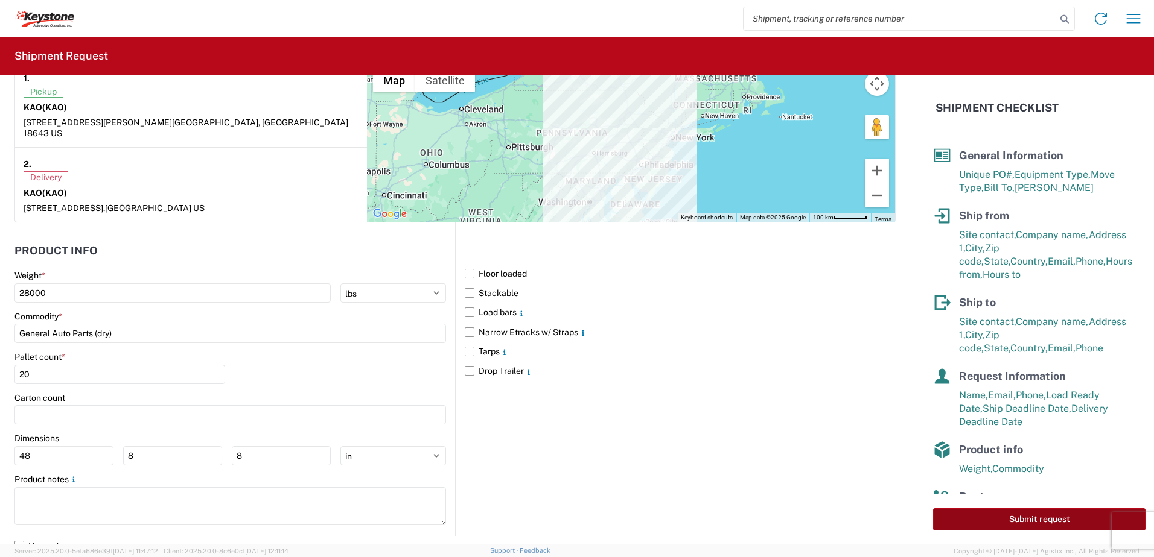
click at [1048, 522] on button "Submit request" at bounding box center [1039, 520] width 212 height 22
